Goal: Obtain resource: Download file/media

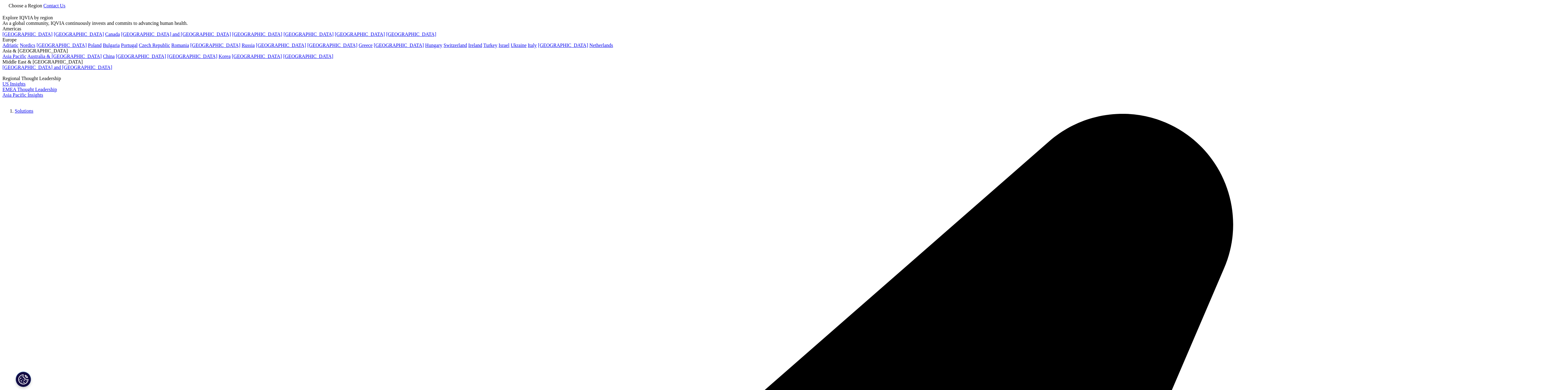
scroll to position [184, 0]
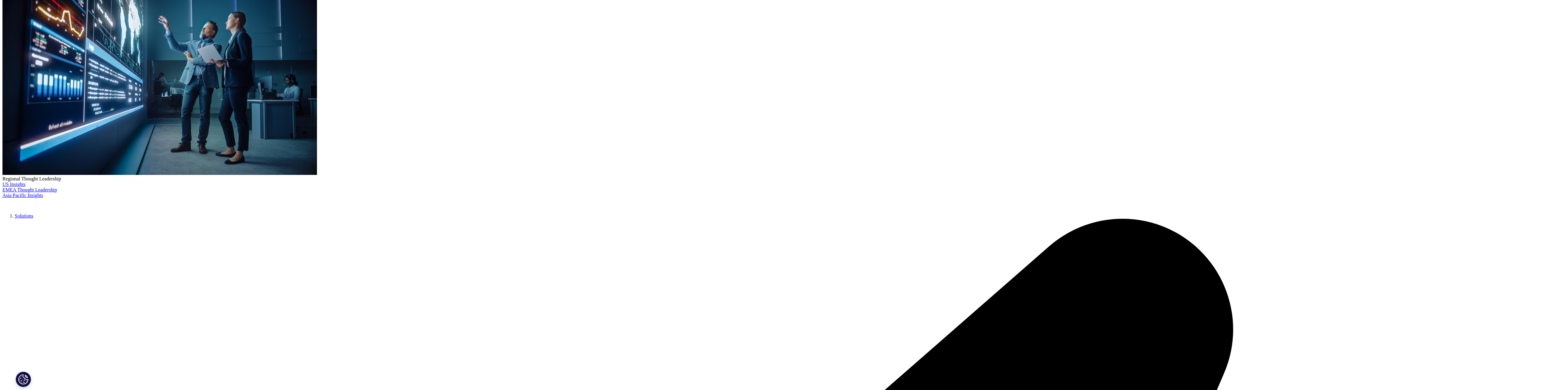
scroll to position [61, 0]
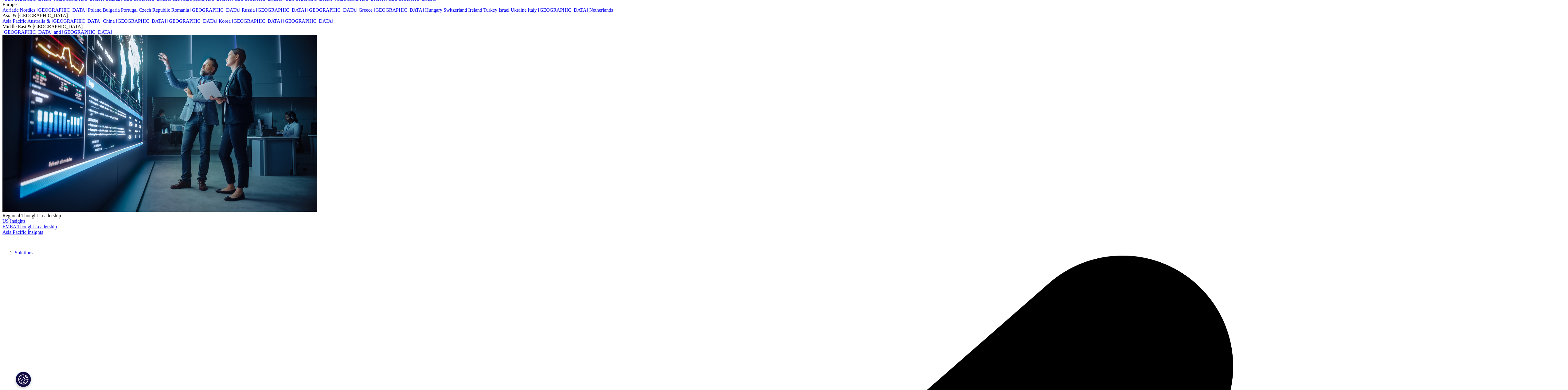
drag, startPoint x: 646, startPoint y: 272, endPoint x: 650, endPoint y: 271, distance: 4.1
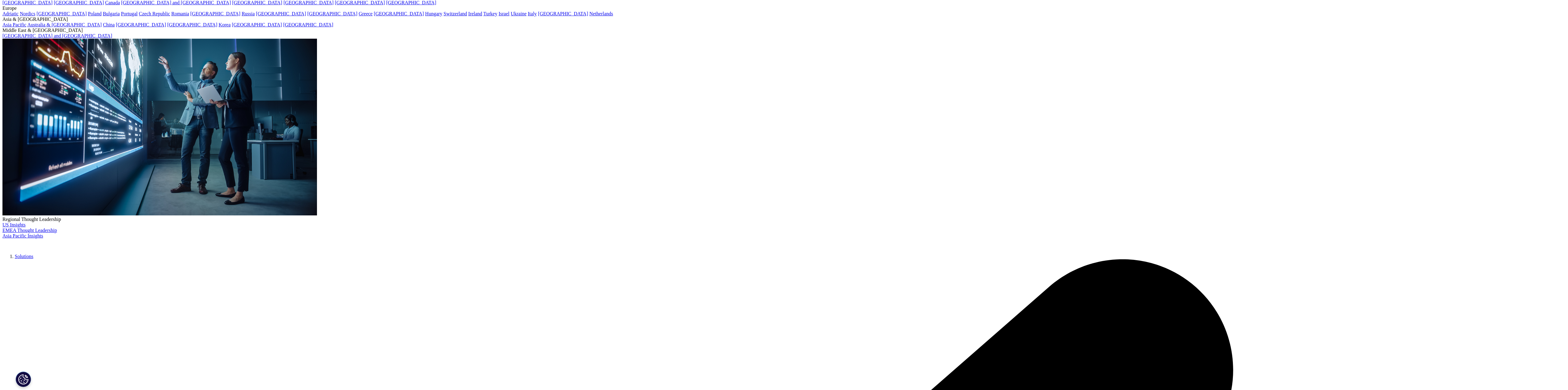
type input "Se [PERSON_NAME]"
type input "[PERSON_NAME]"
type input "[PERSON_NAME][EMAIL_ADDRESS][DOMAIN_NAME]"
select select "[GEOGRAPHIC_DATA]"
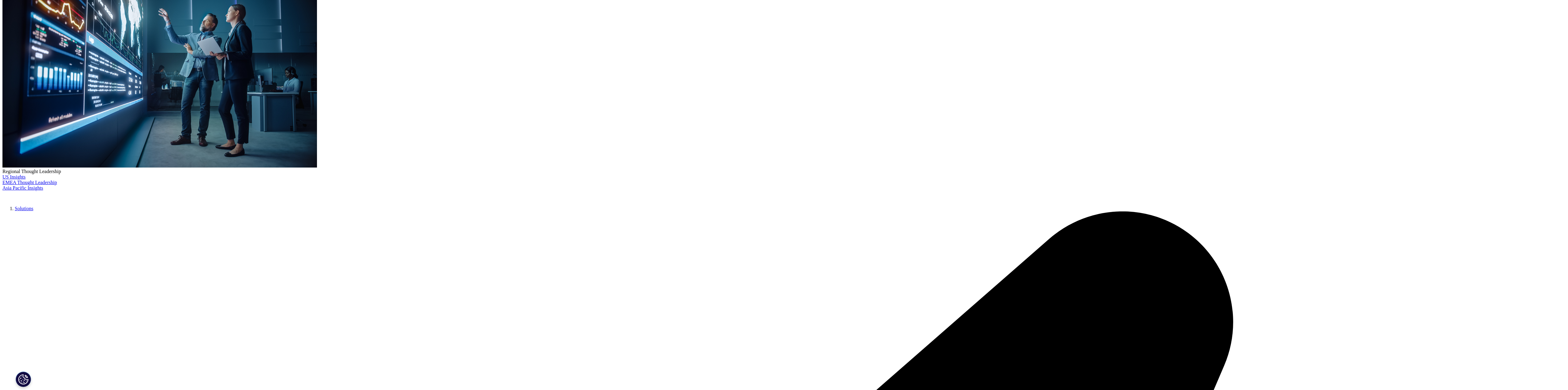
scroll to position [123, 0]
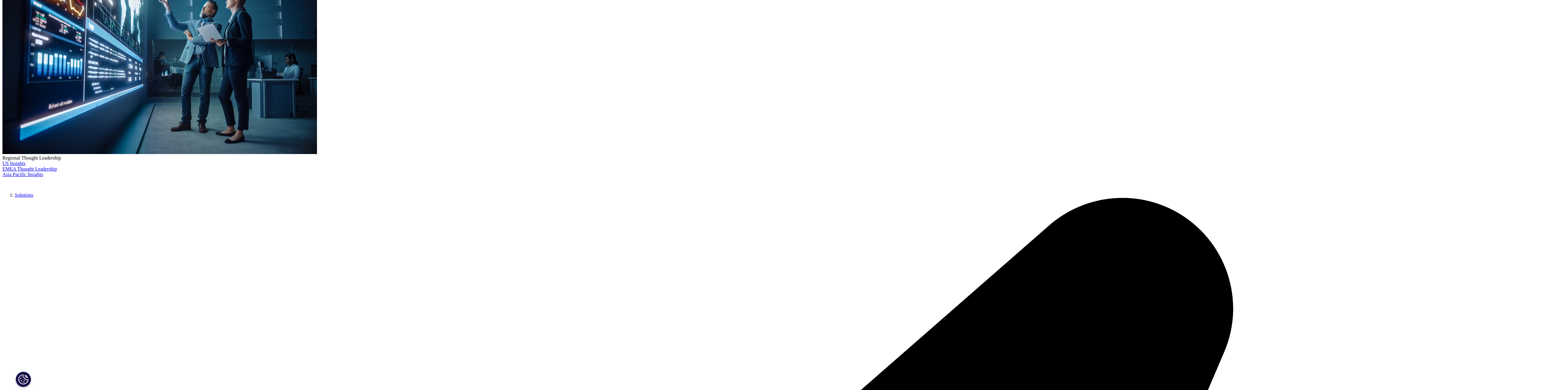
type input "CBO"
type input "CoBX Bio"
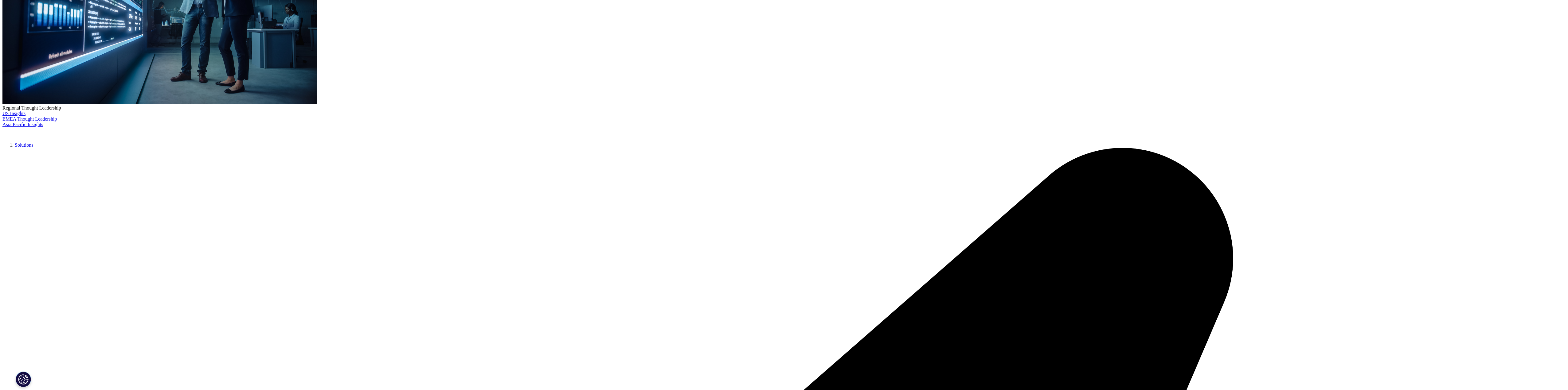
scroll to position [184, 0]
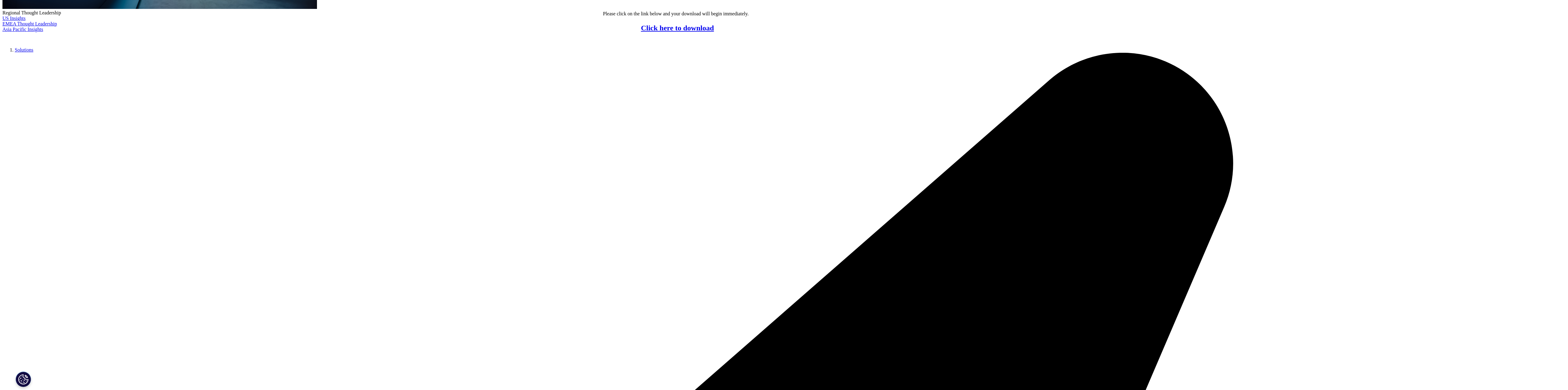
scroll to position [186, 0]
